Goal: Check status: Check status

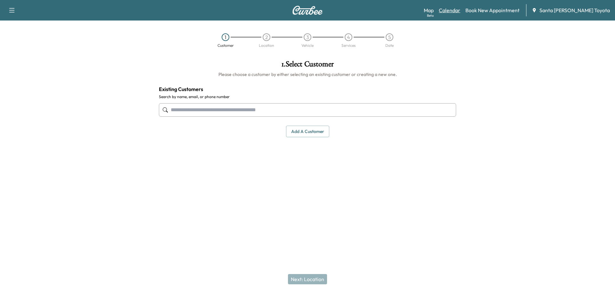
click at [460, 11] on link "Calendar" at bounding box center [449, 10] width 21 height 8
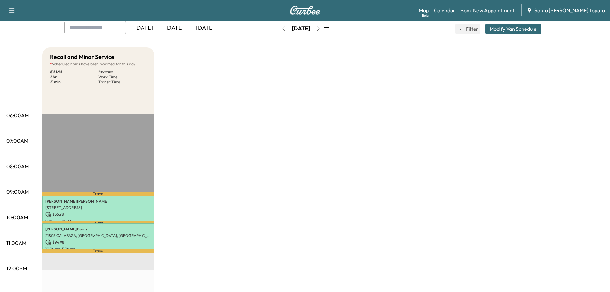
scroll to position [32, 0]
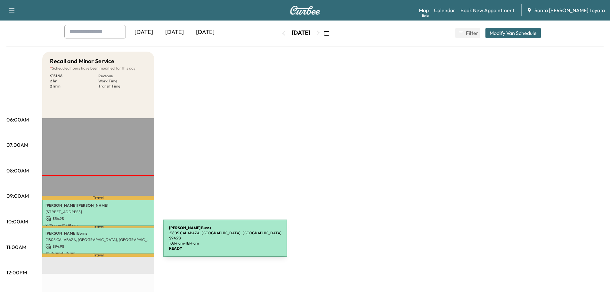
click at [115, 242] on div "[PERSON_NAME] 21805 [PERSON_NAME], [GEOGRAPHIC_DATA], [GEOGRAPHIC_DATA] $ 94.98…" at bounding box center [98, 240] width 112 height 26
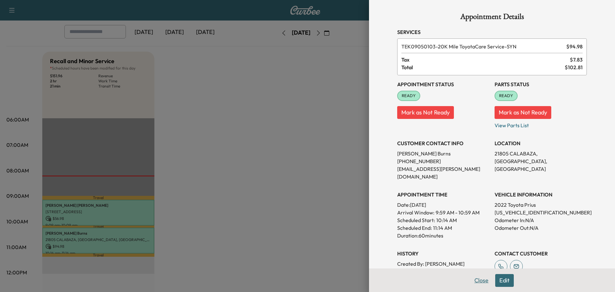
click at [474, 278] on button "Close" at bounding box center [481, 280] width 22 height 13
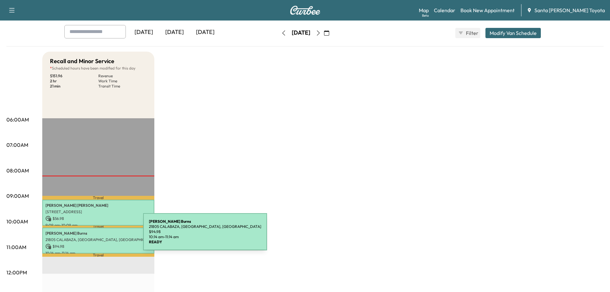
click at [95, 235] on div "[PERSON_NAME] 21805 [PERSON_NAME], [GEOGRAPHIC_DATA], [GEOGRAPHIC_DATA] $ 94.98…" at bounding box center [98, 240] width 112 height 26
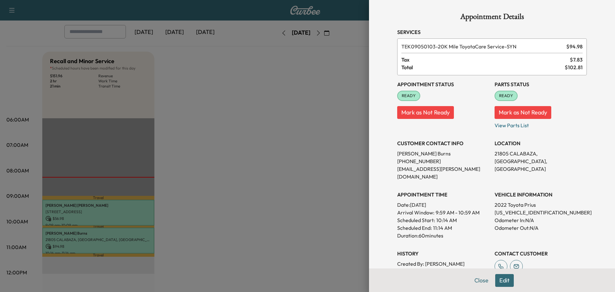
click at [520, 208] on p "[US_VEHICLE_IDENTIFICATION_NUMBER]" at bounding box center [540, 212] width 92 height 8
copy p "[US_VEHICLE_IDENTIFICATION_NUMBER]"
click at [476, 282] on button "Close" at bounding box center [481, 280] width 22 height 13
